Goal: Task Accomplishment & Management: Manage account settings

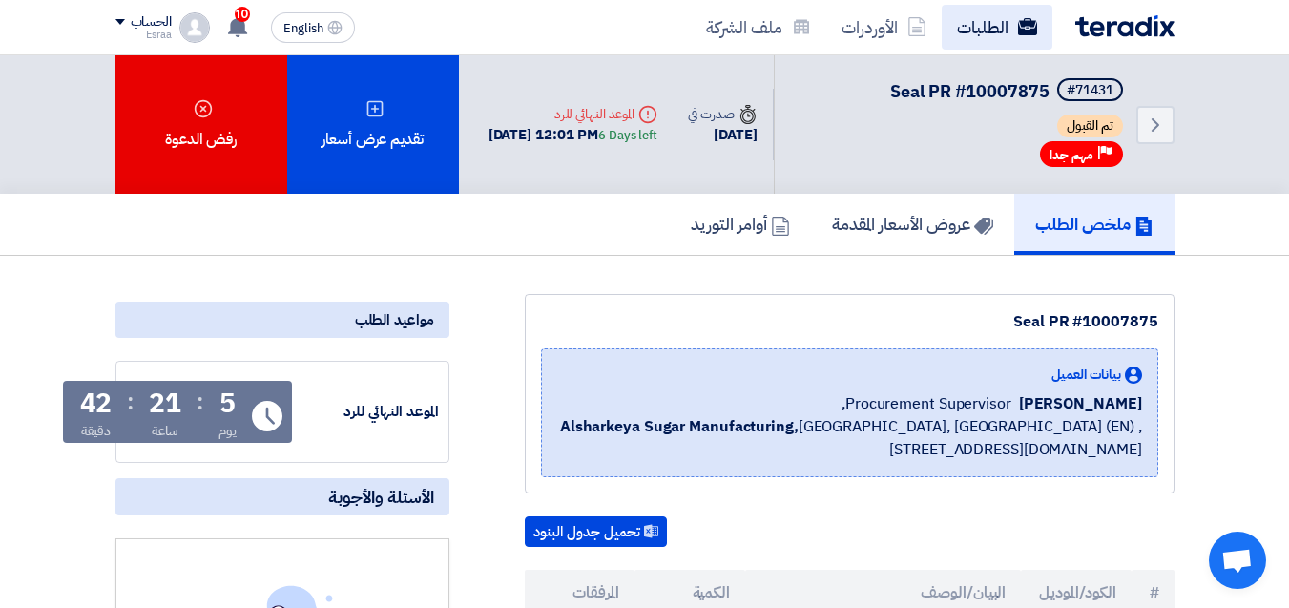
click at [997, 35] on link "الطلبات" at bounding box center [997, 27] width 111 height 45
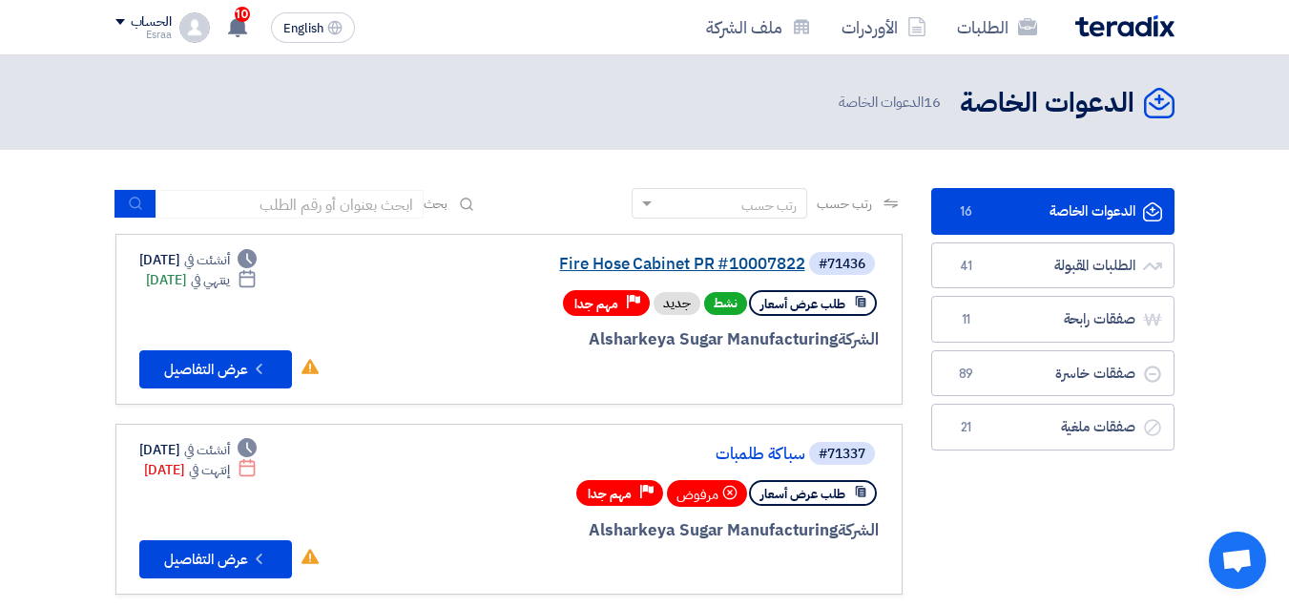
click at [655, 259] on link "Fire Hose Cabinet PR #10007822" at bounding box center [615, 264] width 382 height 17
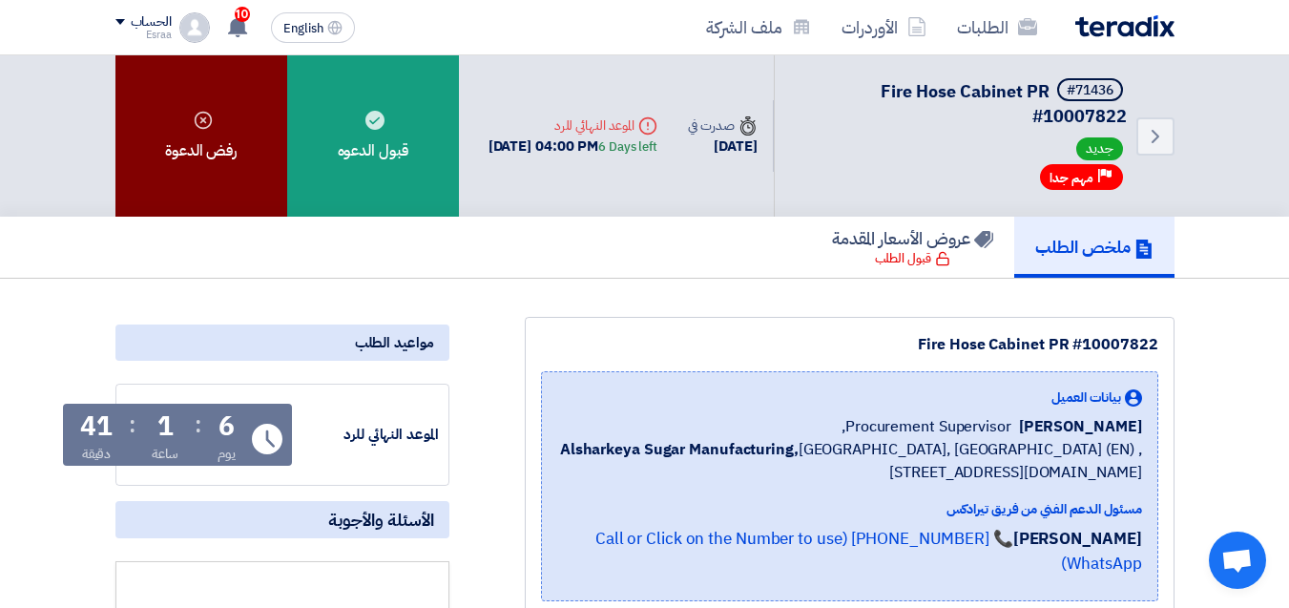
click at [197, 135] on div "رفض الدعوة" at bounding box center [201, 135] width 172 height 161
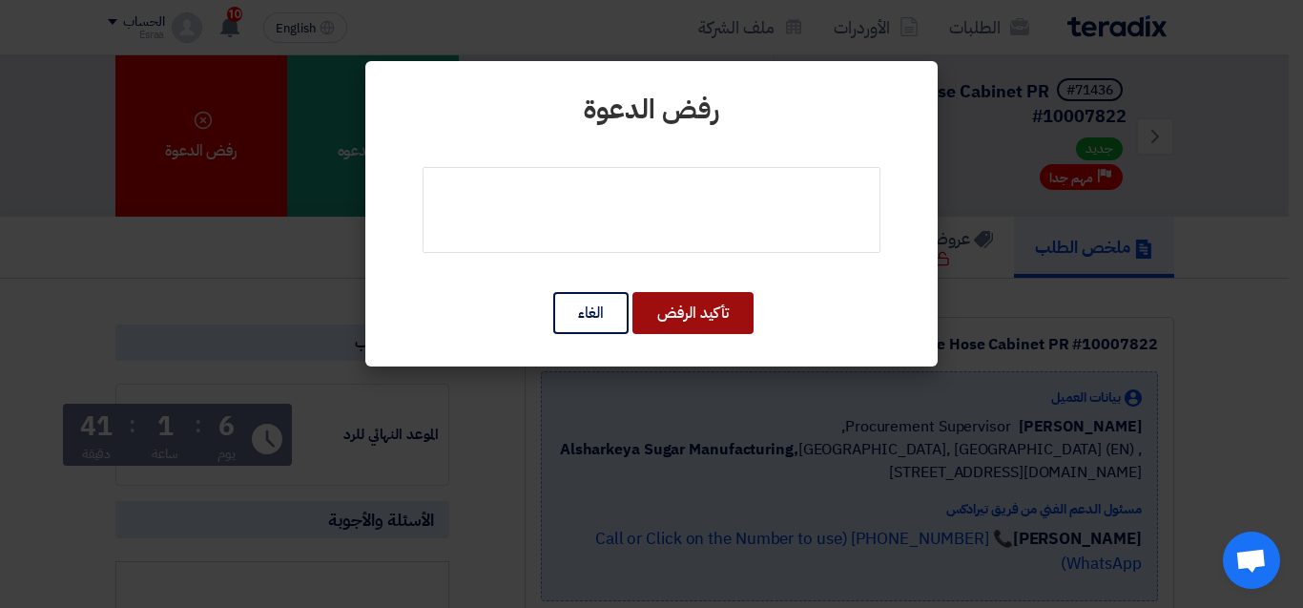
click at [697, 316] on button "تأكيد الرفض" at bounding box center [693, 313] width 121 height 42
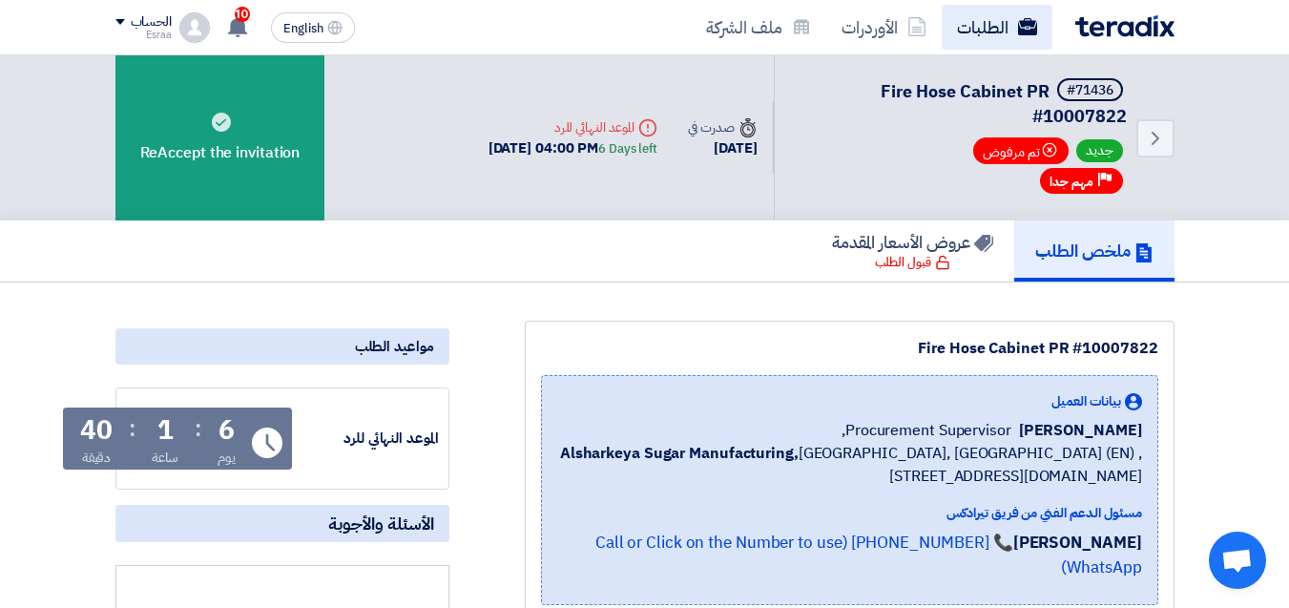
click at [985, 30] on link "الطلبات" at bounding box center [997, 27] width 111 height 45
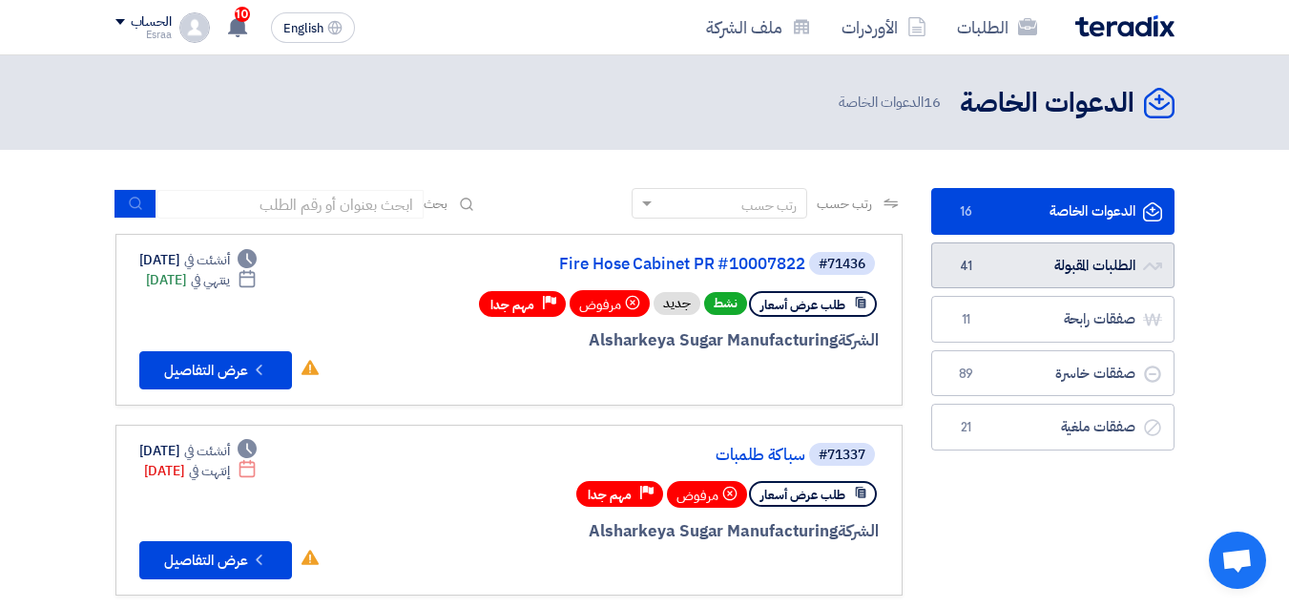
click at [1028, 261] on link "الطلبات المقبولة الطلبات المقبولة 41" at bounding box center [1052, 265] width 243 height 47
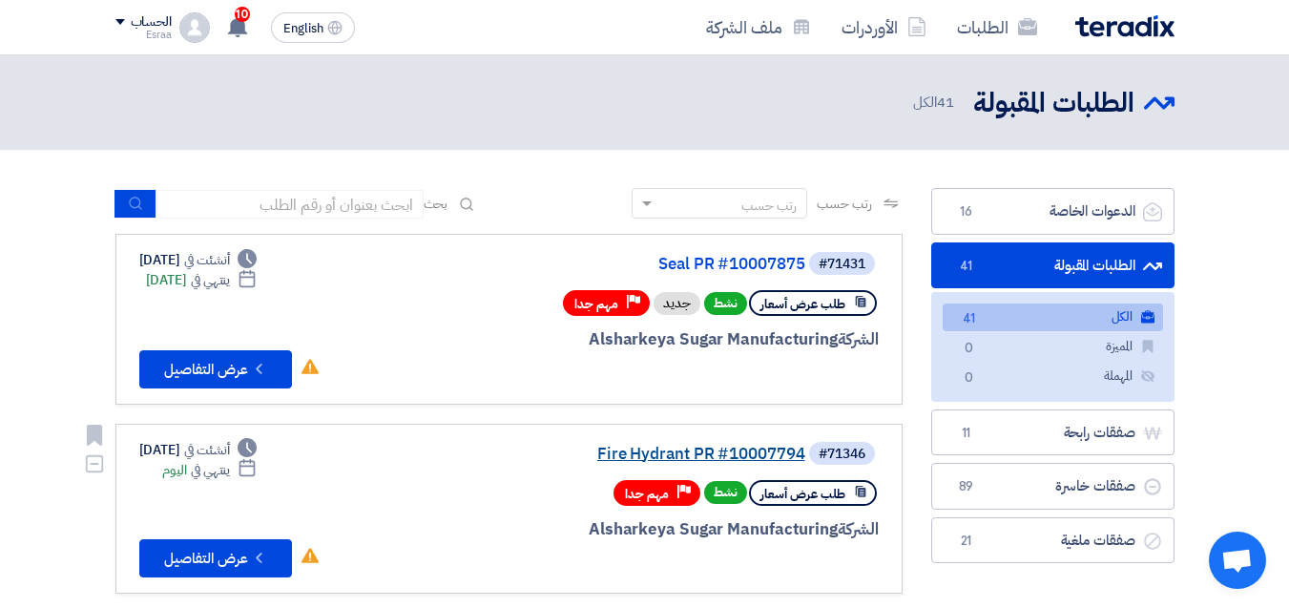
click at [704, 458] on link "Fire Hydrant PR #10007794" at bounding box center [615, 454] width 382 height 17
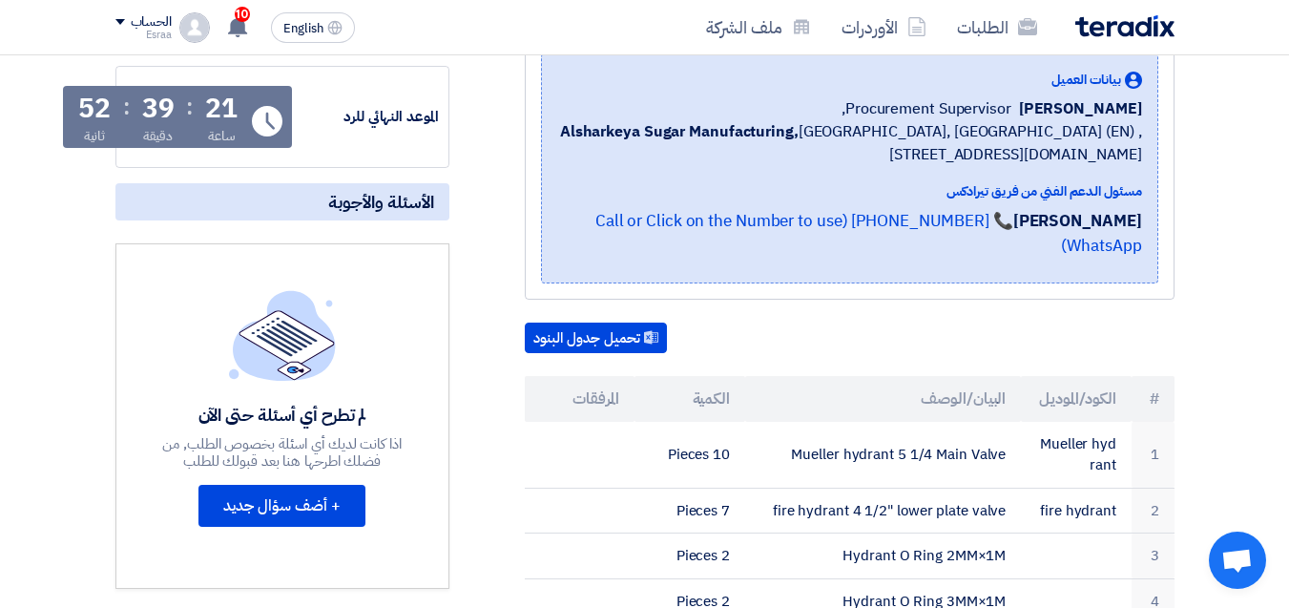
scroll to position [382, 0]
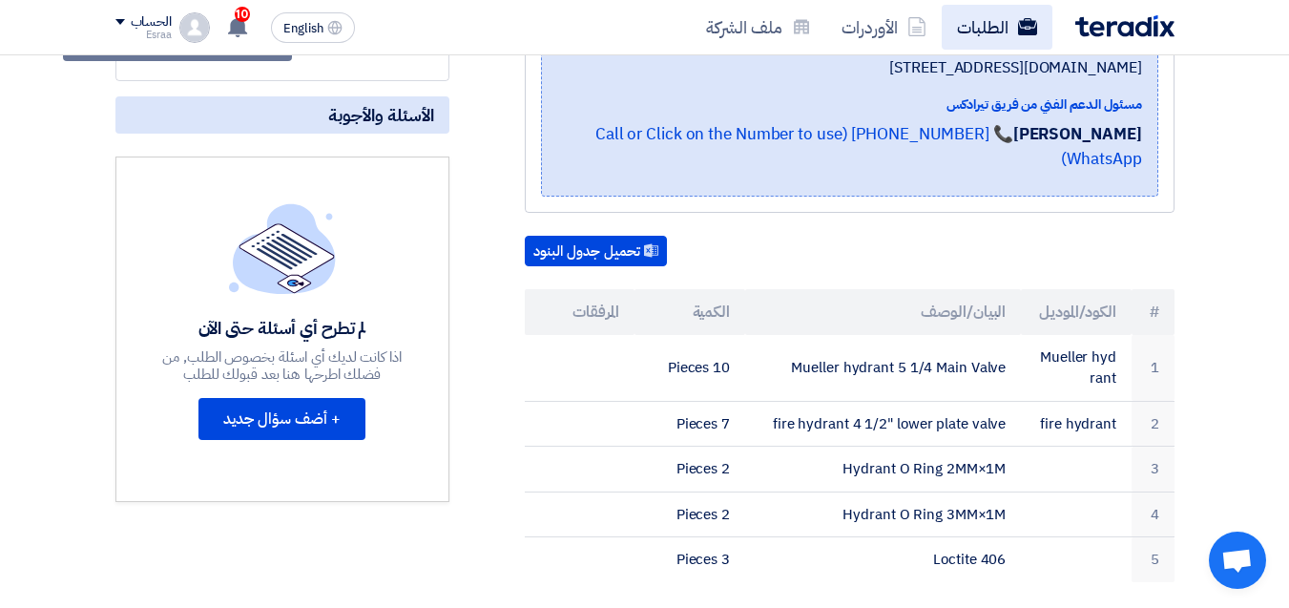
click at [977, 18] on link "الطلبات" at bounding box center [997, 27] width 111 height 45
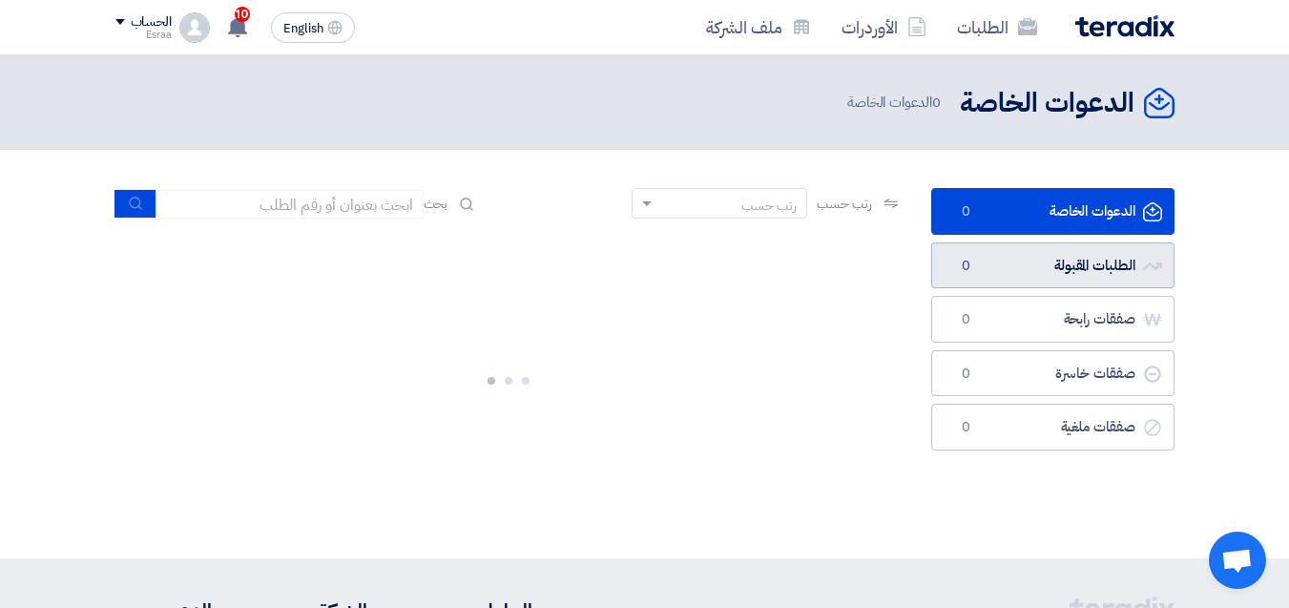
click at [1055, 257] on link "الطلبات المقبولة الطلبات المقبولة 0" at bounding box center [1052, 265] width 243 height 47
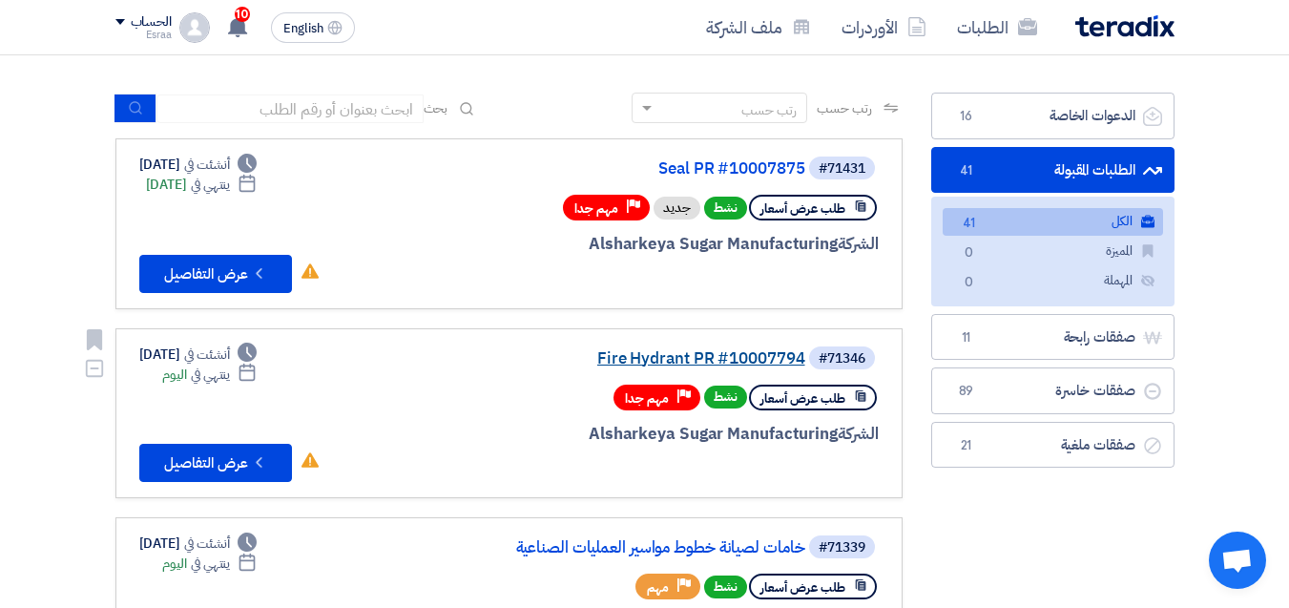
scroll to position [191, 0]
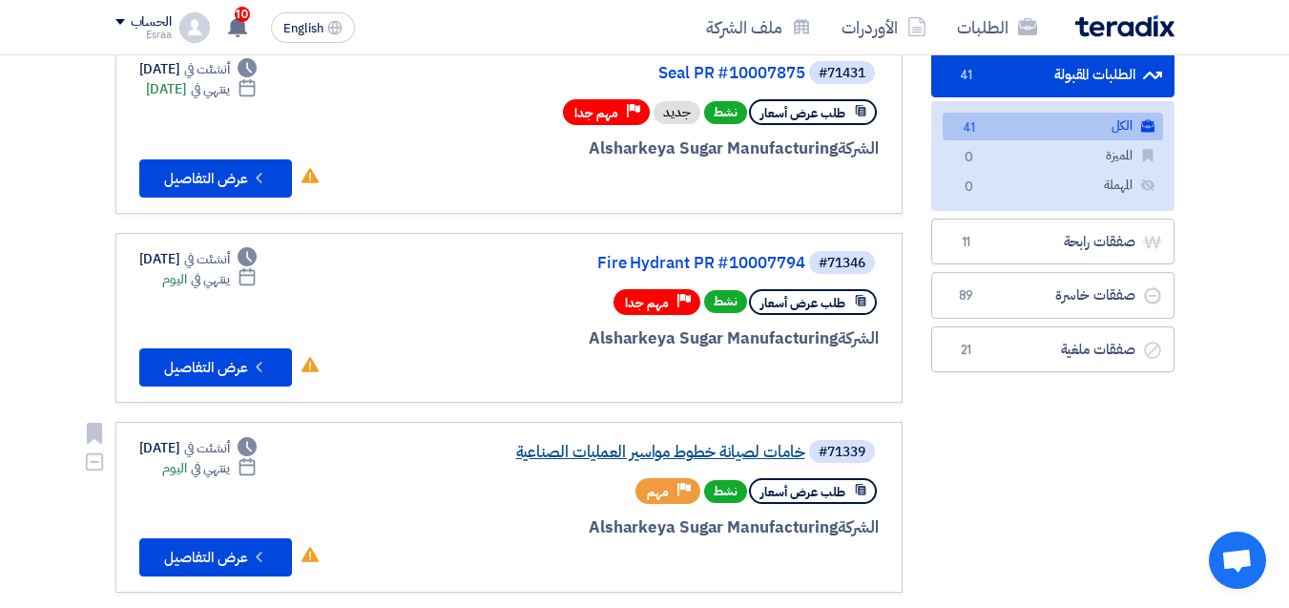
click at [566, 444] on link "خامات لصيانة خطوط مواسير العمليات الصناعية" at bounding box center [615, 452] width 382 height 17
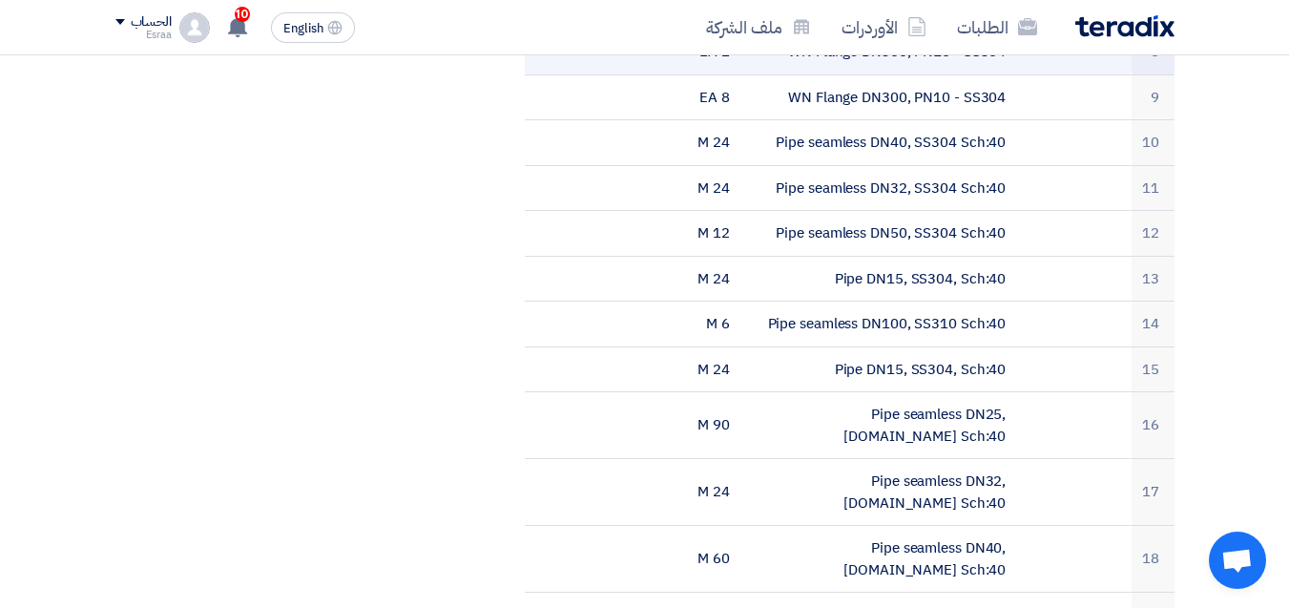
scroll to position [859, 0]
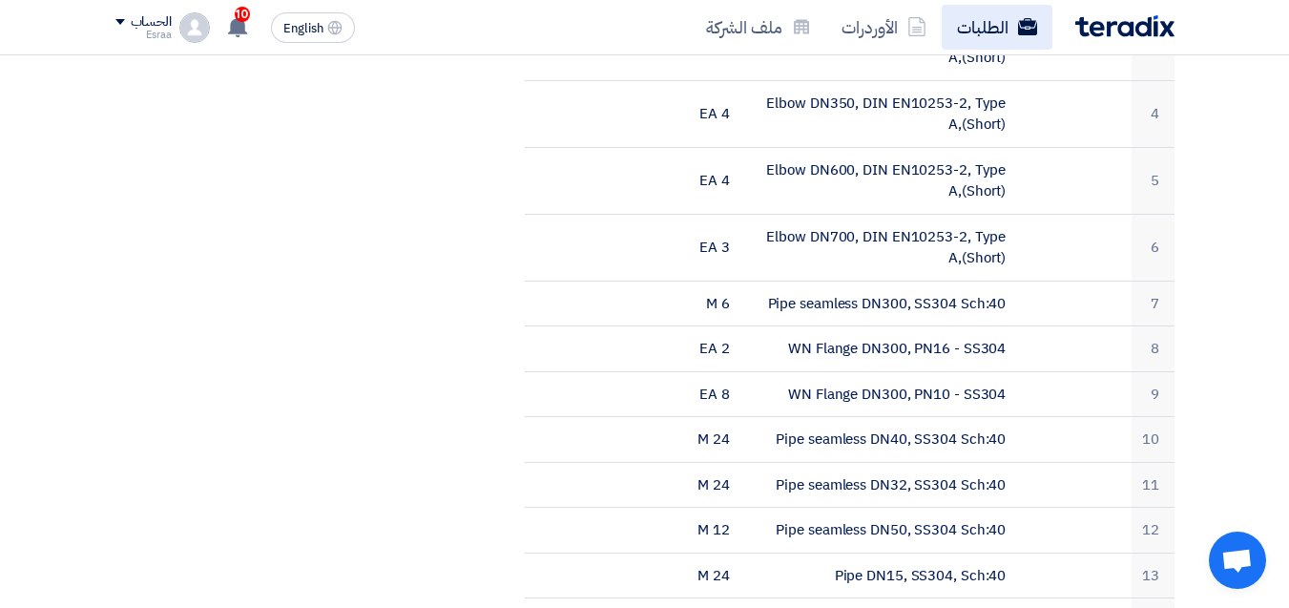
click at [988, 36] on link "الطلبات" at bounding box center [997, 27] width 111 height 45
